Goal: Task Accomplishment & Management: Manage account settings

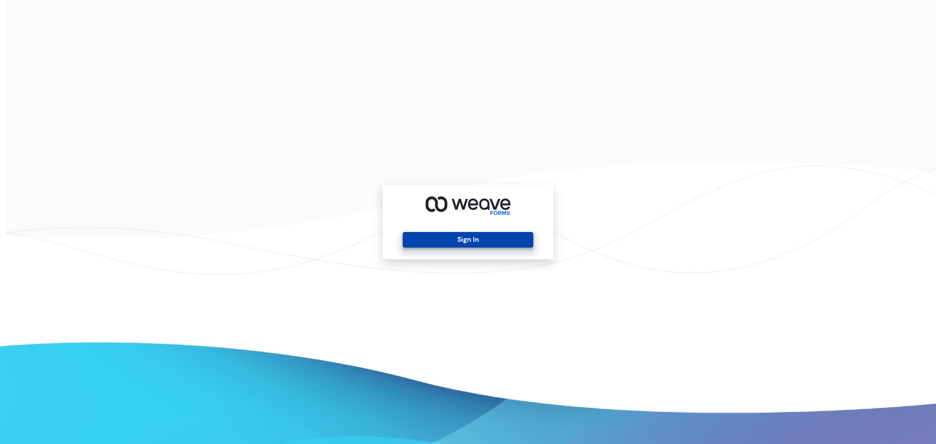
click at [431, 240] on button "Sign In" at bounding box center [468, 240] width 130 height 16
